Goal: Information Seeking & Learning: Learn about a topic

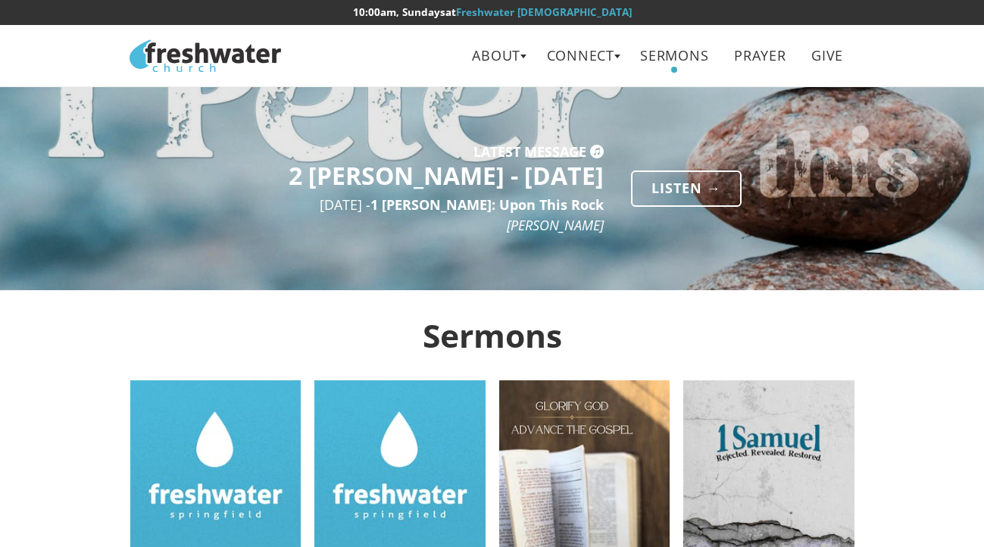
drag, startPoint x: 414, startPoint y: 337, endPoint x: 579, endPoint y: 336, distance: 164.4
click at [579, 336] on h2 "Sermons" at bounding box center [492, 335] width 724 height 36
click at [572, 332] on h2 "Sermons" at bounding box center [492, 335] width 724 height 36
drag, startPoint x: 565, startPoint y: 332, endPoint x: 404, endPoint y: 333, distance: 161.3
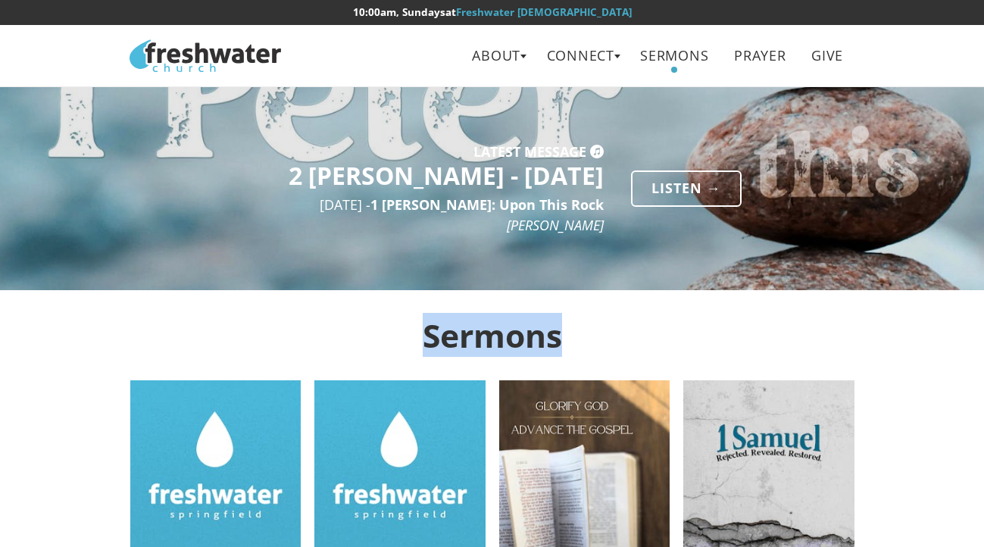
click at [404, 333] on h2 "Sermons" at bounding box center [492, 335] width 724 height 36
click at [567, 344] on h2 "Sermons" at bounding box center [492, 335] width 724 height 36
drag, startPoint x: 567, startPoint y: 344, endPoint x: 410, endPoint y: 342, distance: 157.6
click at [410, 342] on h2 "Sermons" at bounding box center [492, 335] width 724 height 36
click at [581, 324] on h2 "Sermons" at bounding box center [492, 335] width 724 height 36
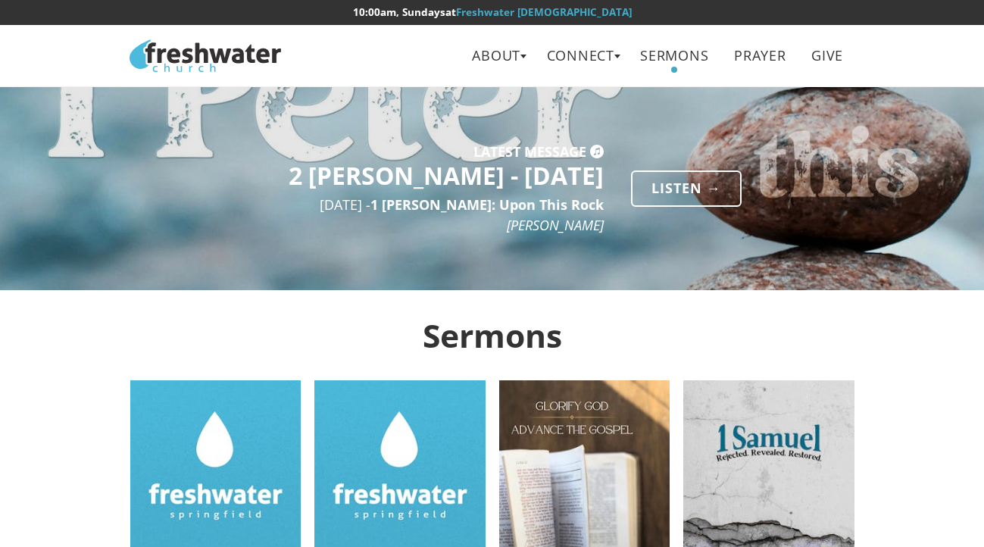
click at [805, 136] on div "Latest Message 2 Peter - 09/14/2025 Sep 14th - 1 Peter: Upon This Rock TJ Chatm…" at bounding box center [491, 188] width 751 height 121
